Goal: Task Accomplishment & Management: Manage account settings

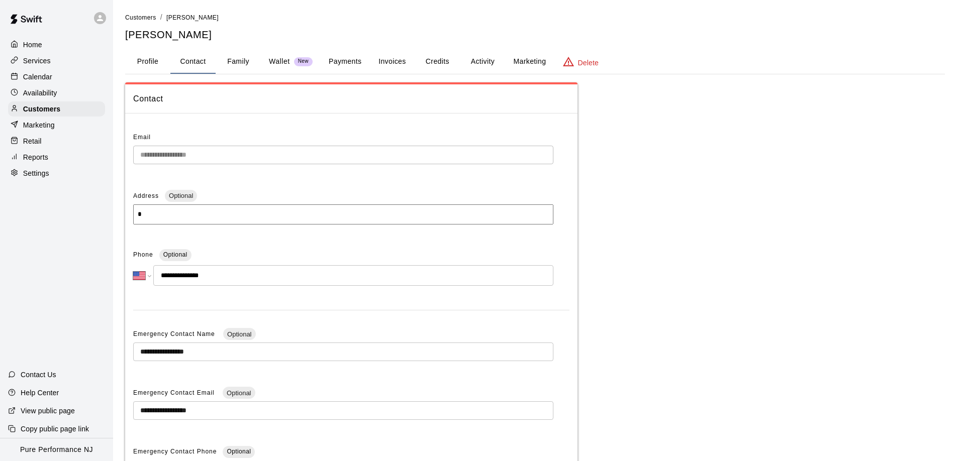
select select "**"
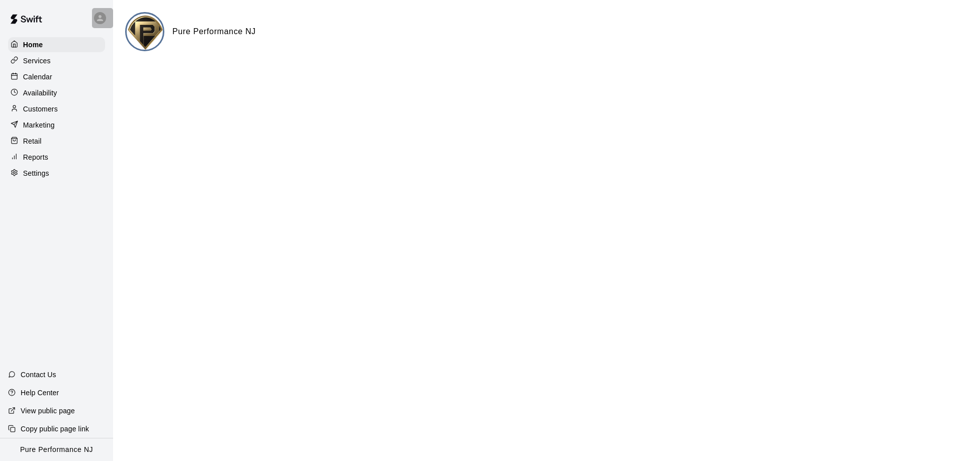
click at [94, 18] on div at bounding box center [100, 18] width 12 height 12
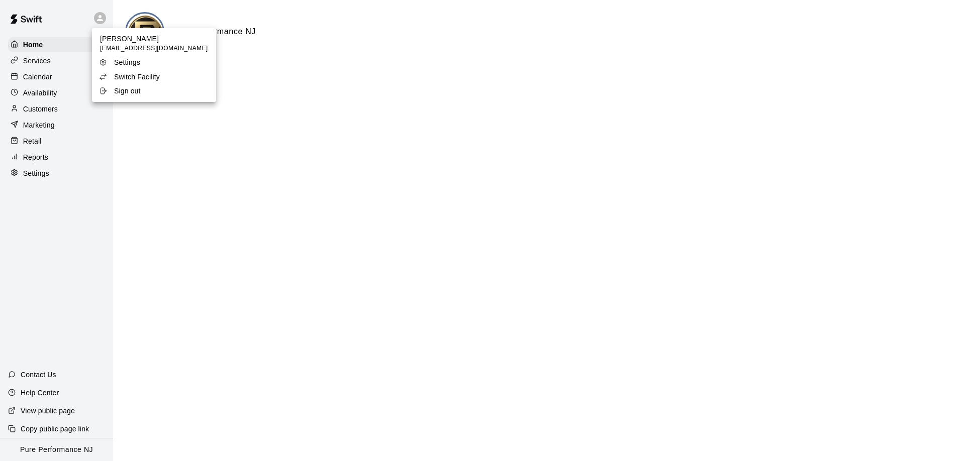
click at [124, 81] on p "Switch Facility" at bounding box center [137, 77] width 46 height 10
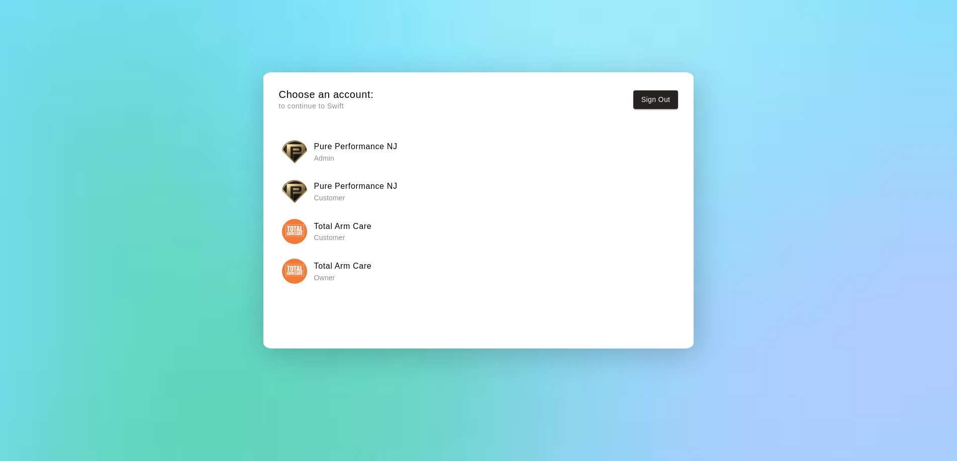
click at [286, 264] on img "button" at bounding box center [294, 271] width 25 height 25
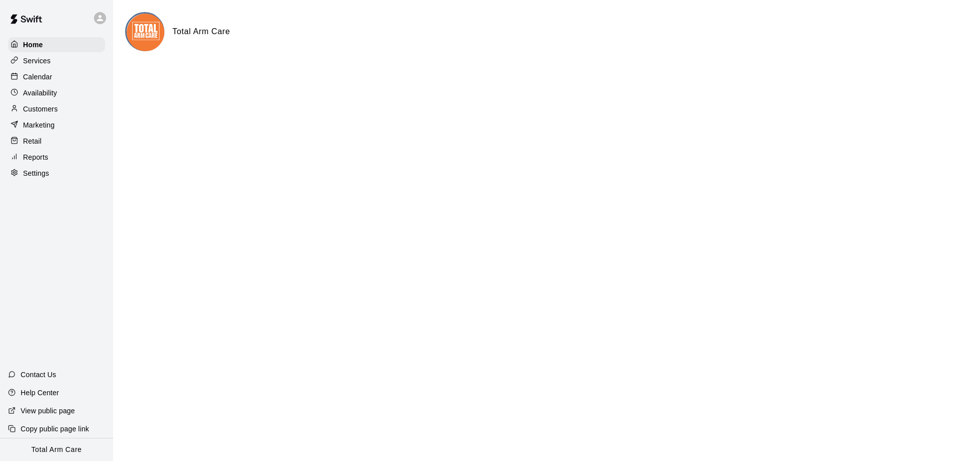
click at [40, 82] on div "Calendar" at bounding box center [56, 76] width 97 height 15
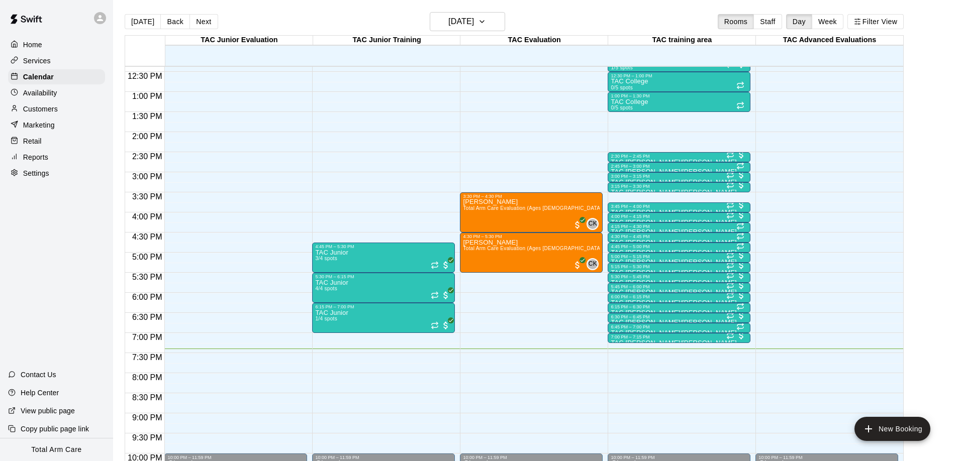
scroll to position [495, 0]
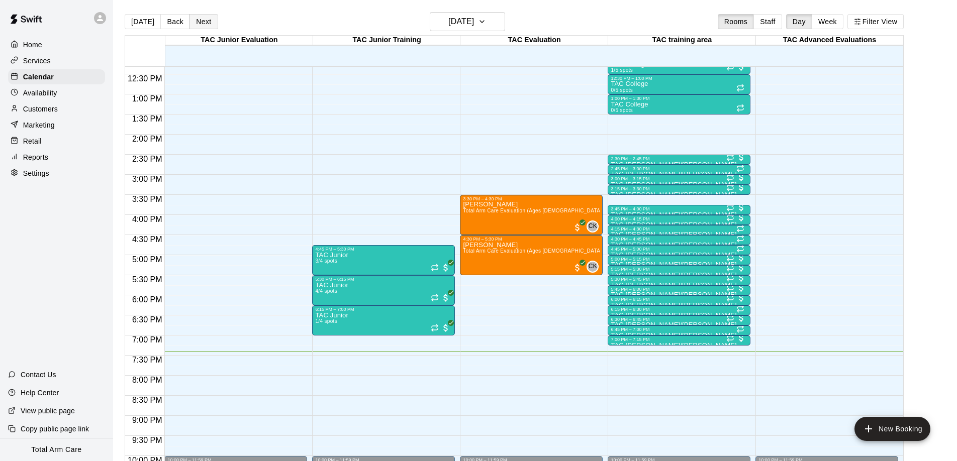
click at [197, 22] on button "Next" at bounding box center [203, 21] width 28 height 15
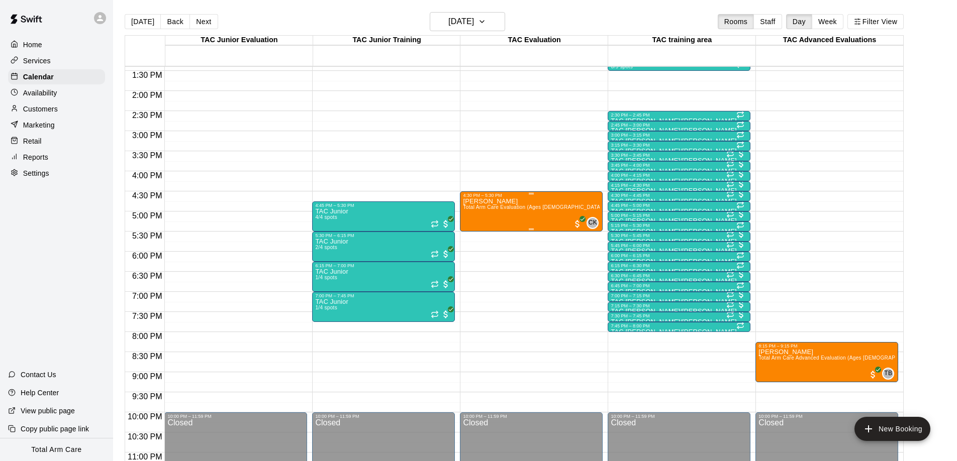
scroll to position [553, 0]
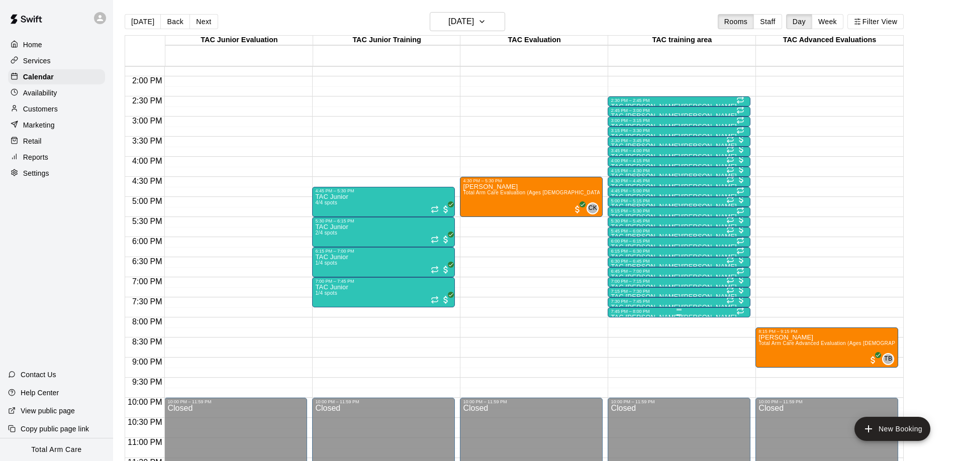
click at [629, 312] on div "7:45 PM – 8:00 PM" at bounding box center [678, 311] width 137 height 5
click at [617, 374] on button "delete" at bounding box center [621, 367] width 20 height 20
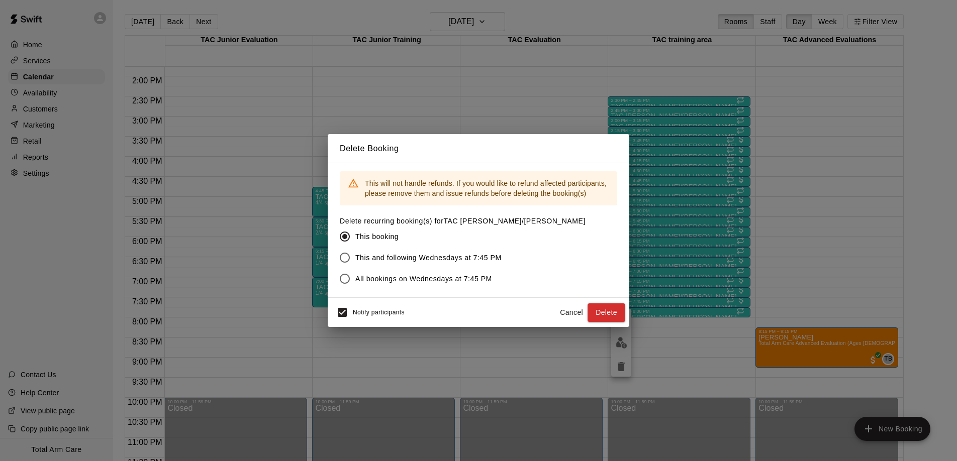
click at [589, 312] on button "Delete" at bounding box center [606, 312] width 38 height 19
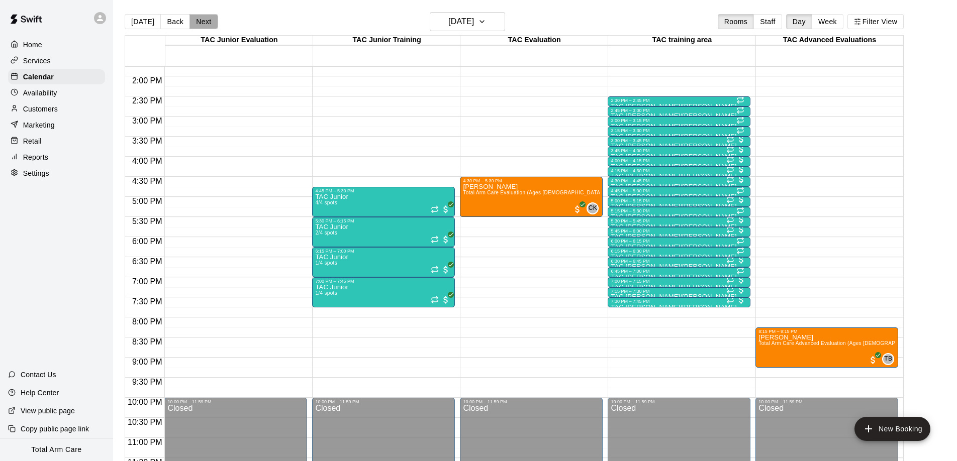
click at [199, 22] on button "Next" at bounding box center [203, 21] width 28 height 15
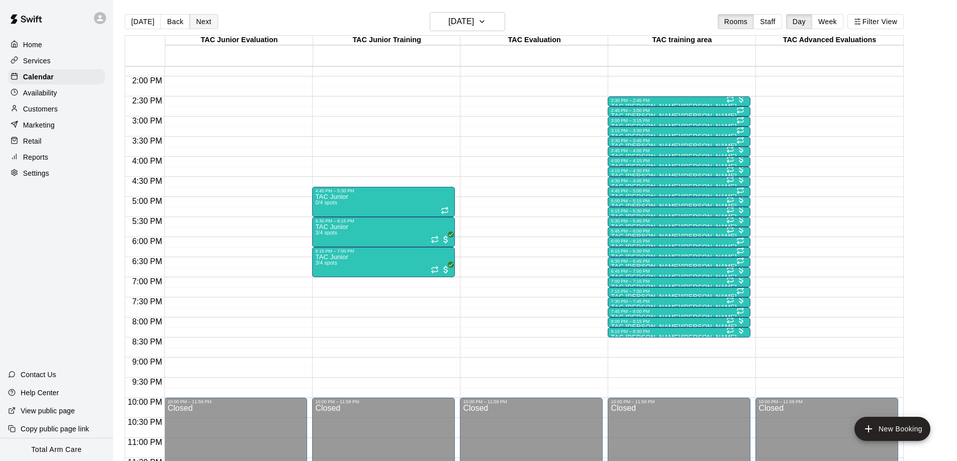
scroll to position [3, 0]
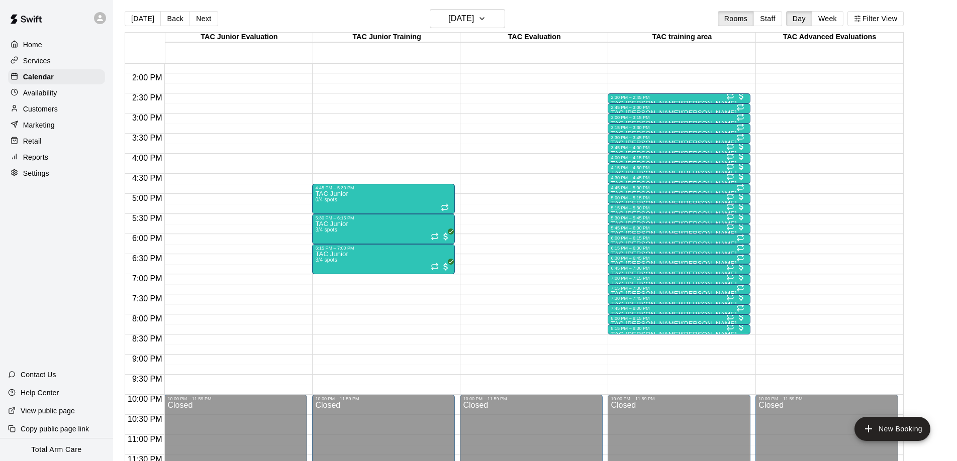
click at [214, 19] on div "[DATE] Back [DATE][DATE] Rooms Staff Day Week Filter View" at bounding box center [514, 20] width 779 height 23
click at [212, 19] on button "Next" at bounding box center [203, 18] width 28 height 15
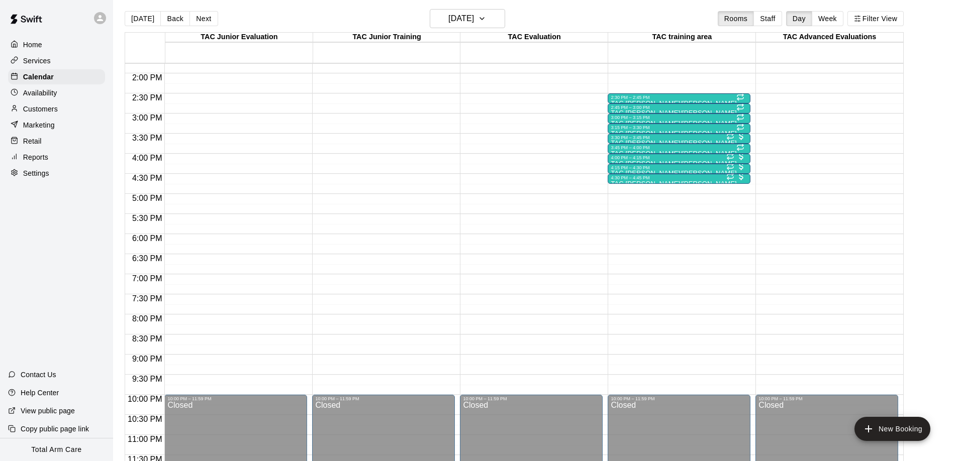
scroll to position [0, 0]
